Goal: Information Seeking & Learning: Learn about a topic

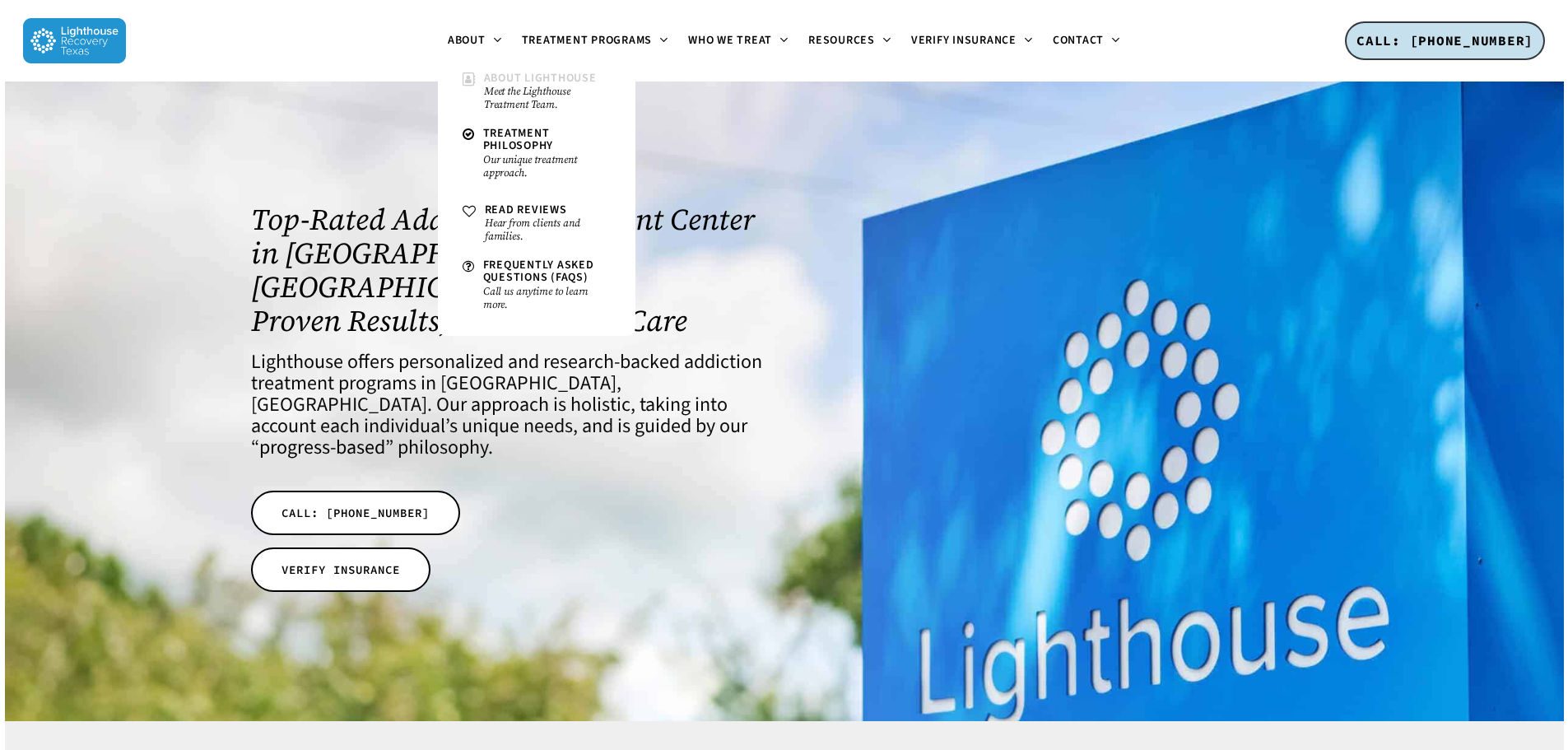
click at [560, 99] on small "Meet the Lighthouse Treatment Team." at bounding box center [547, 98] width 126 height 26
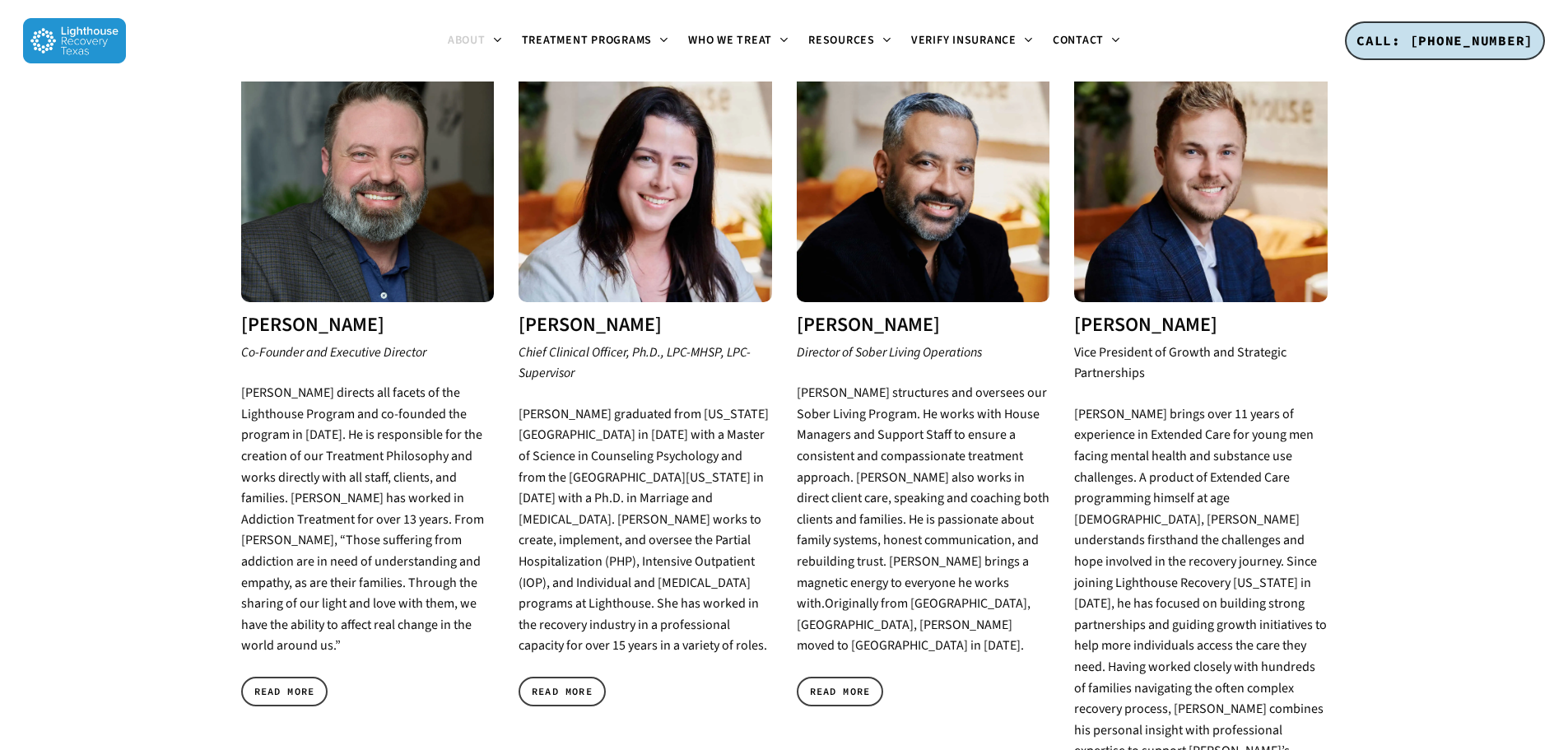
scroll to position [659, 0]
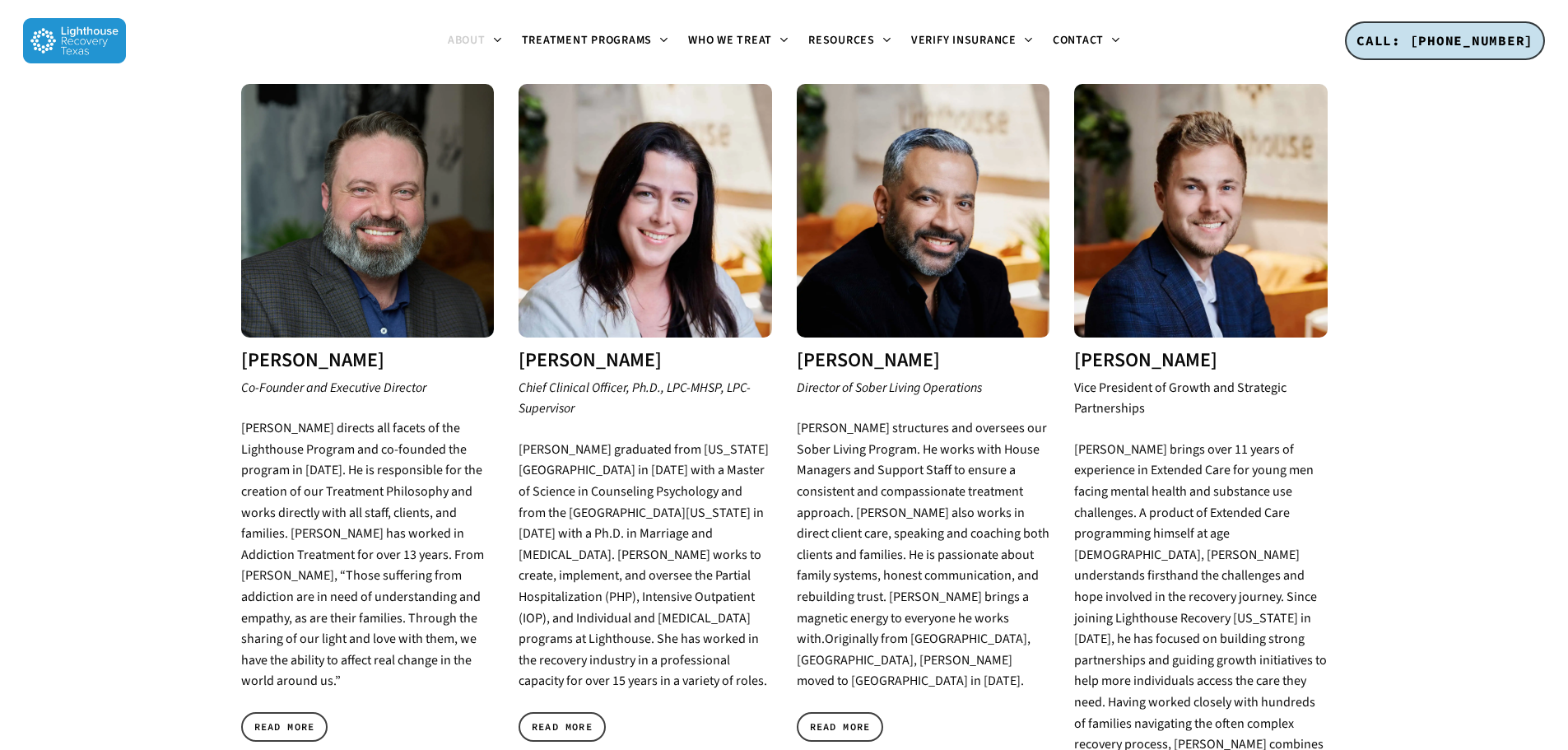
click at [334, 658] on div "Mike Jones Co-Founder and Executive Director Mike Jones directs all facets of t…" at bounding box center [368, 421] width 254 height 675
click at [321, 713] on link "READ MORE" at bounding box center [285, 728] width 87 height 30
click at [568, 247] on img at bounding box center [645, 210] width 254 height 254
click at [590, 243] on img at bounding box center [645, 210] width 254 height 254
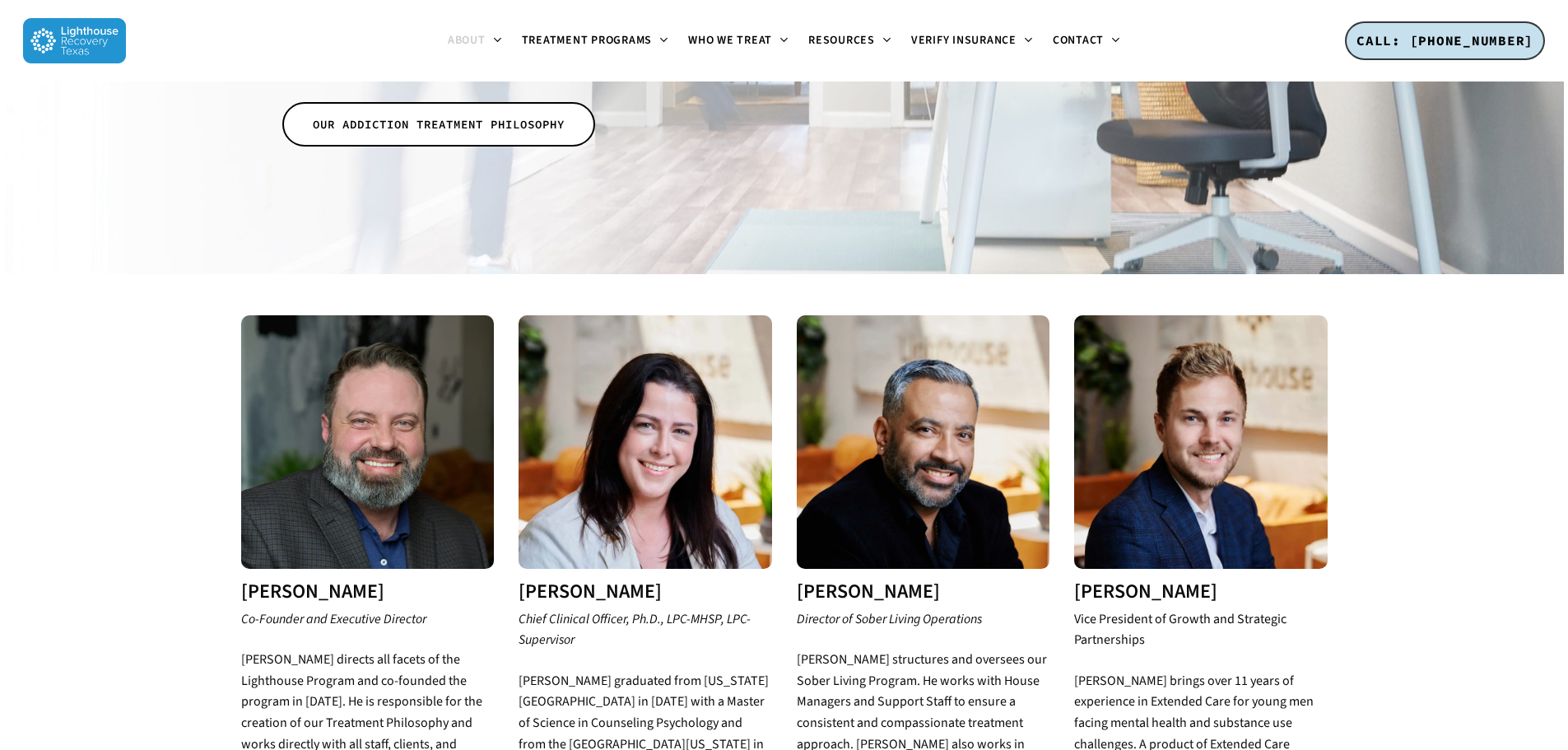
scroll to position [412, 0]
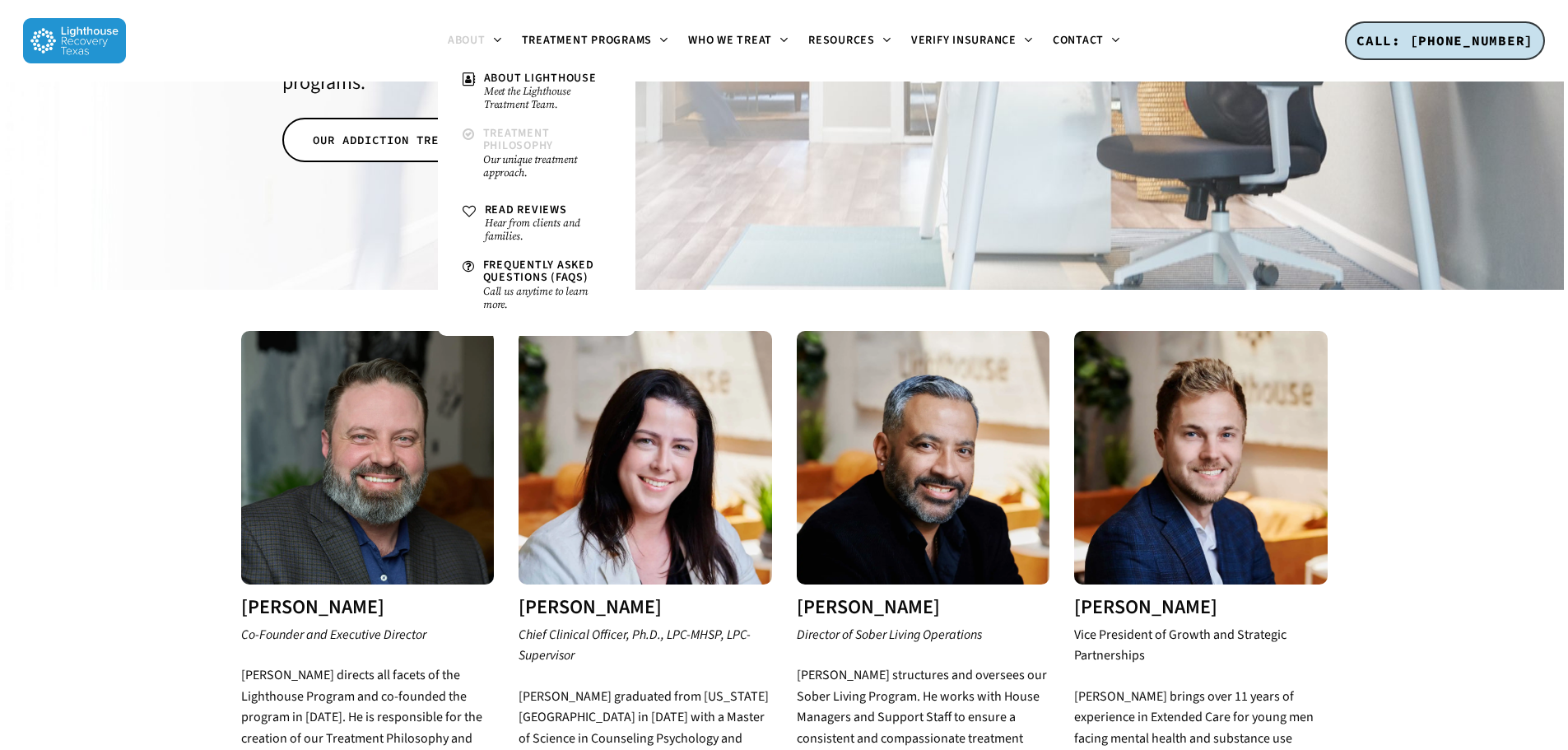
click at [499, 146] on span "Treatment Philosophy" at bounding box center [518, 139] width 71 height 29
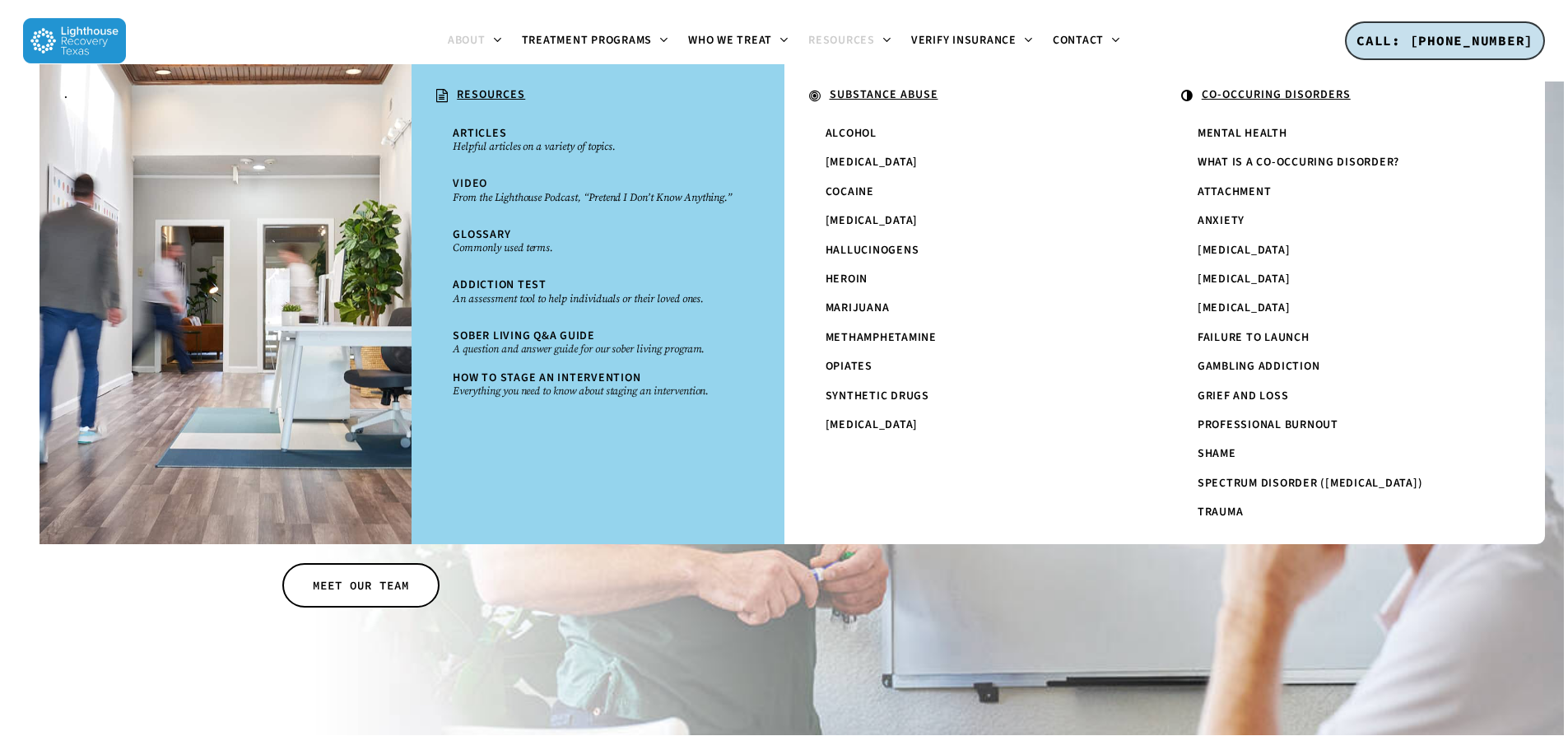
click at [822, 35] on span "Resources" at bounding box center [842, 41] width 67 height 17
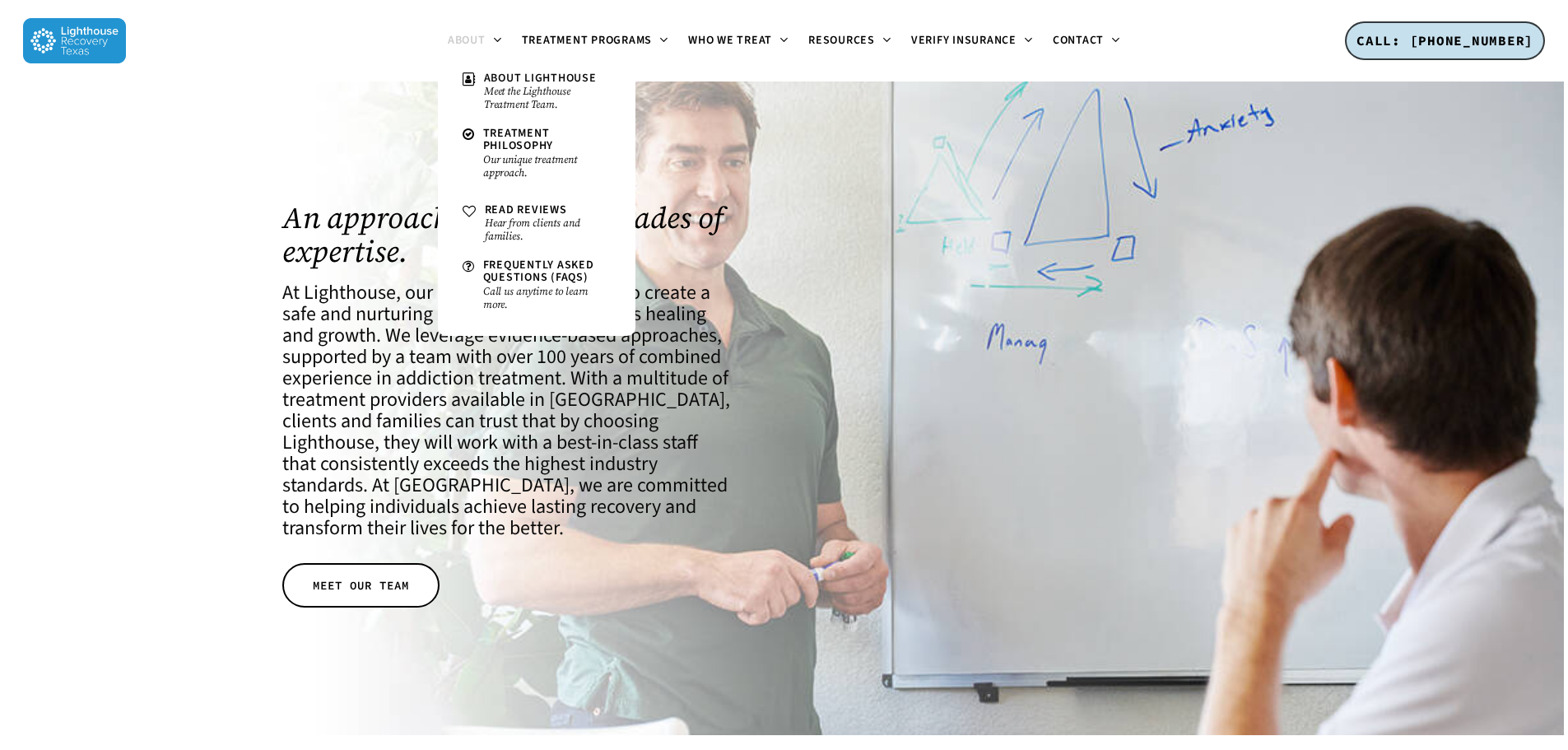
click at [476, 38] on span "About" at bounding box center [466, 41] width 38 height 17
click at [107, 46] on img at bounding box center [74, 40] width 103 height 46
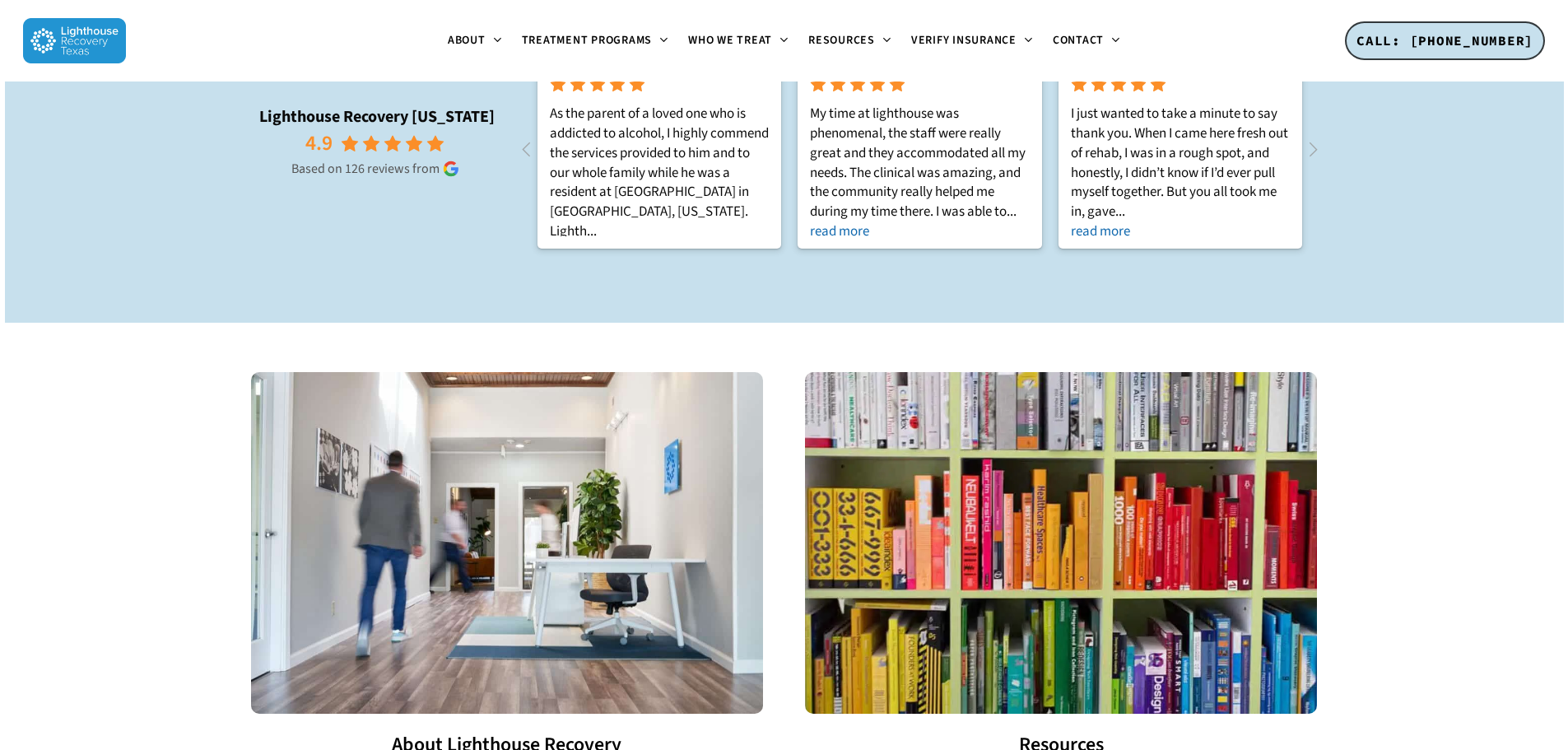
scroll to position [2224, 0]
